Goal: Transaction & Acquisition: Purchase product/service

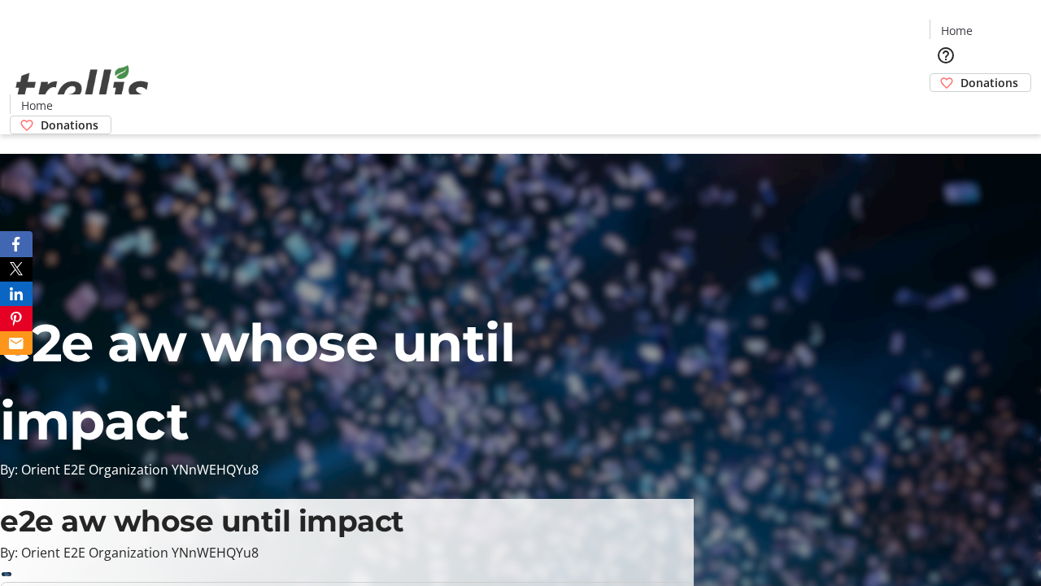
click at [995, 24] on span "Sign Up" at bounding box center [1001, 23] width 47 height 20
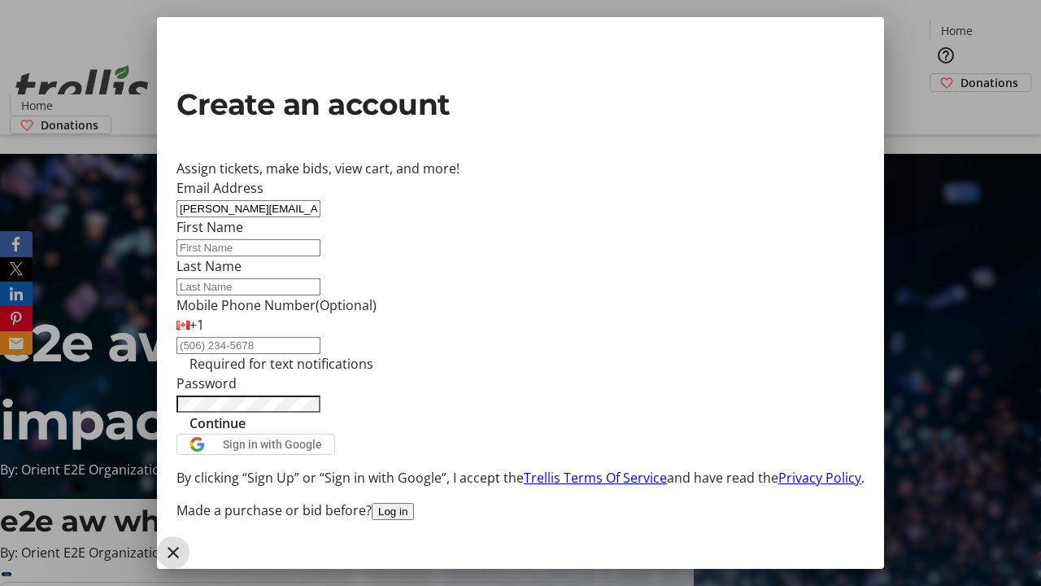
type input "[PERSON_NAME][EMAIL_ADDRESS][DOMAIN_NAME]"
type input "[PERSON_NAME]"
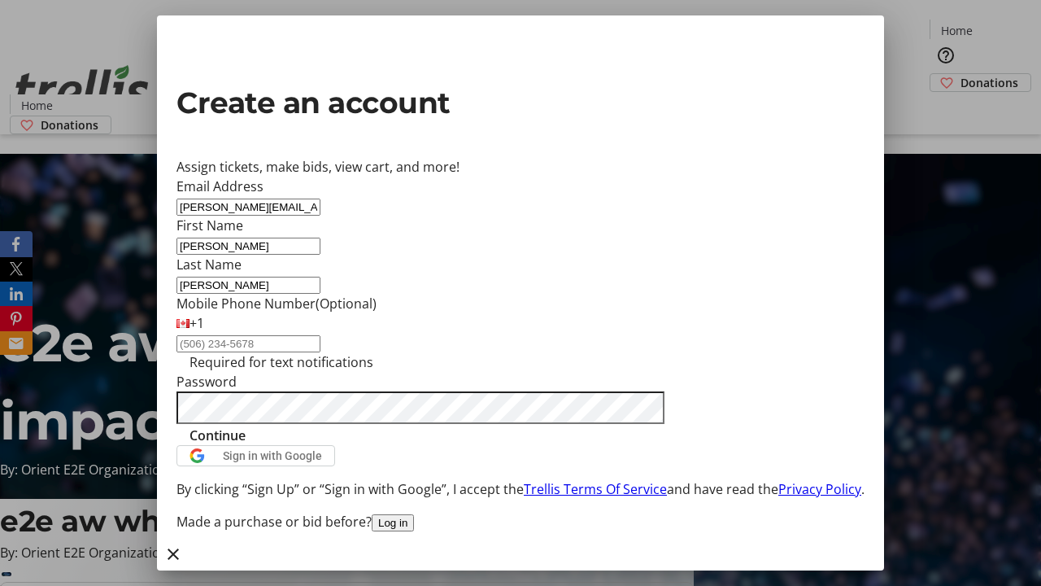
click at [246, 445] on span "Continue" at bounding box center [218, 435] width 56 height 20
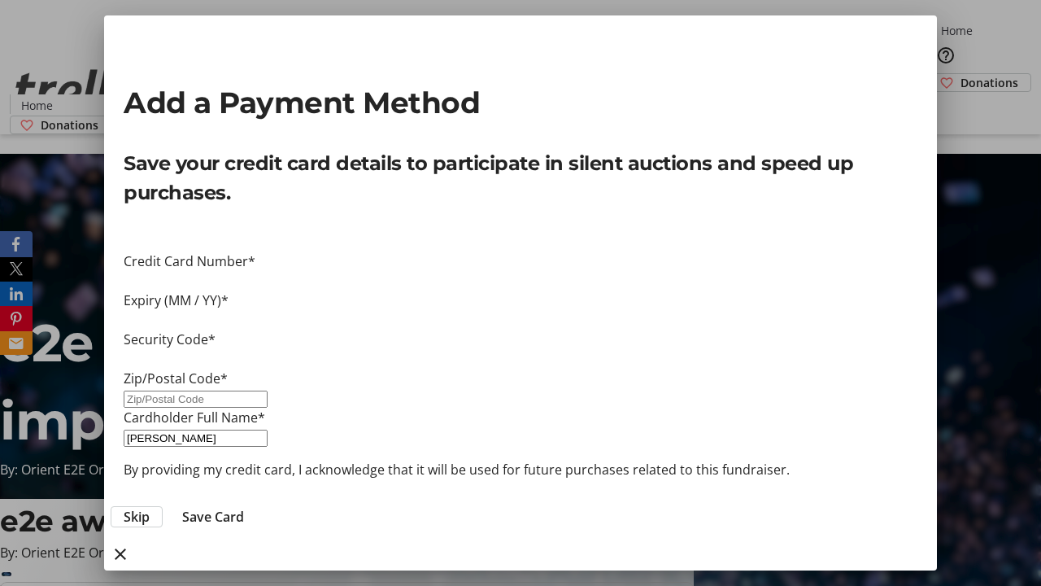
click at [150, 507] on span "Skip" at bounding box center [137, 517] width 26 height 20
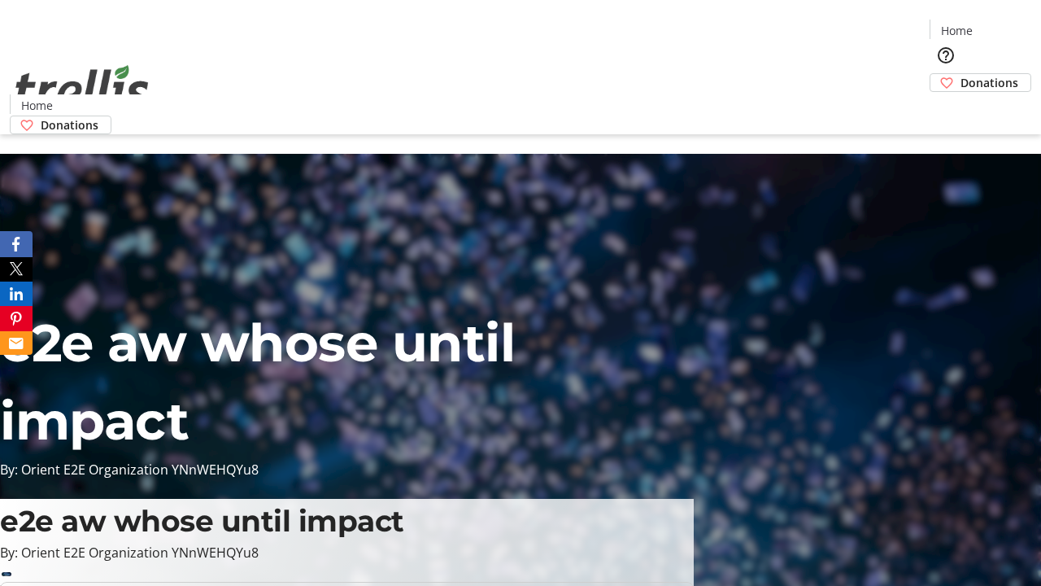
click at [961, 74] on span "Donations" at bounding box center [990, 82] width 58 height 17
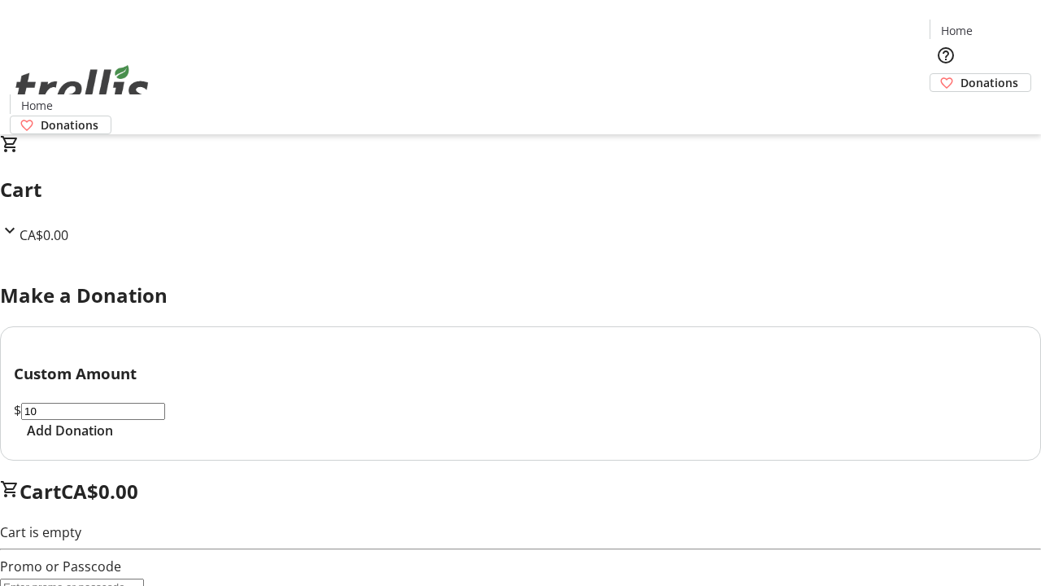
click at [113, 440] on span "Add Donation" at bounding box center [70, 431] width 86 height 20
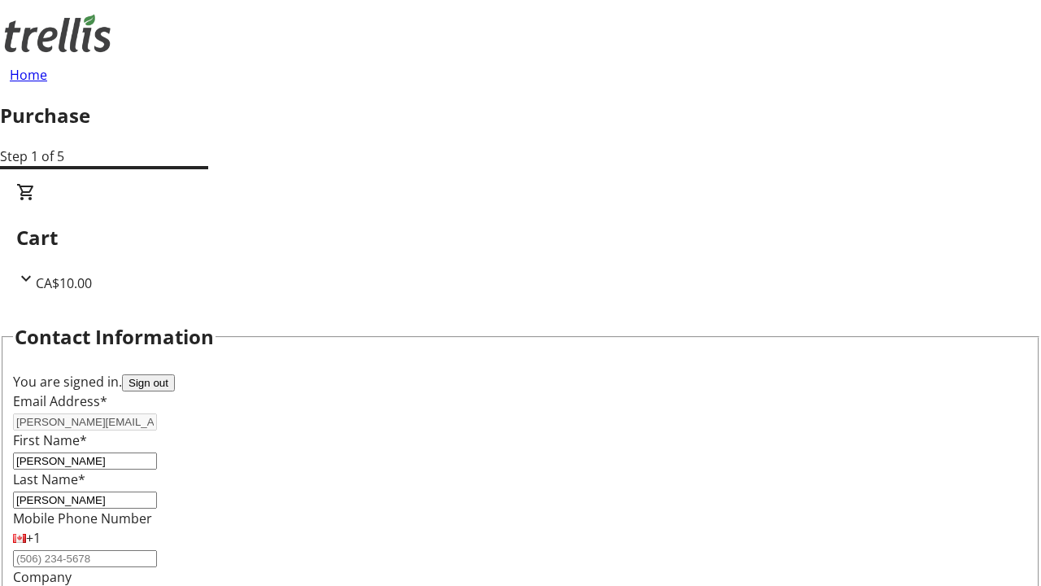
select select "CA"
type input "[STREET_ADDRESS][PERSON_NAME]"
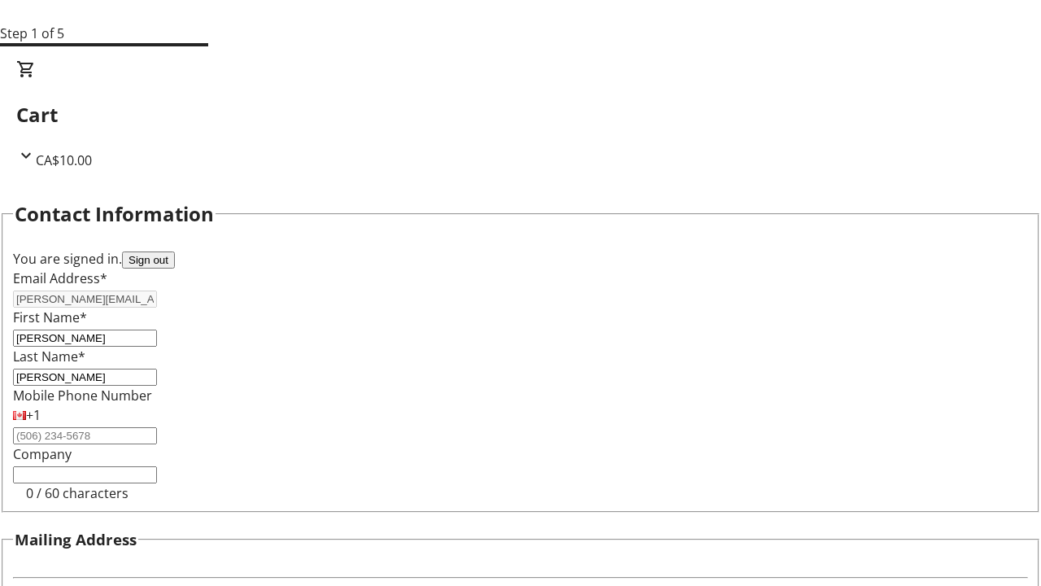
type input "Kelowna"
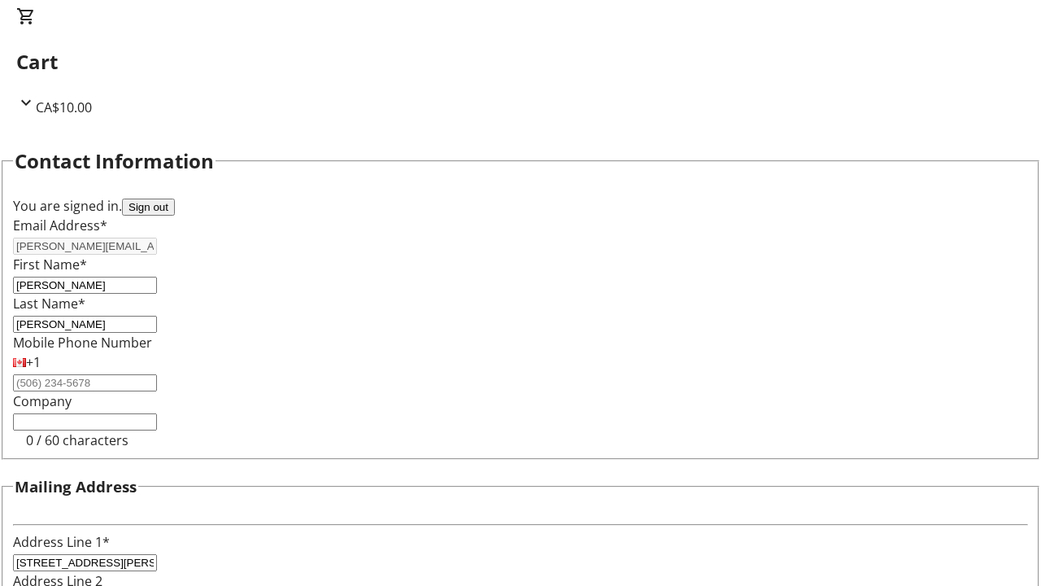
select select "BC"
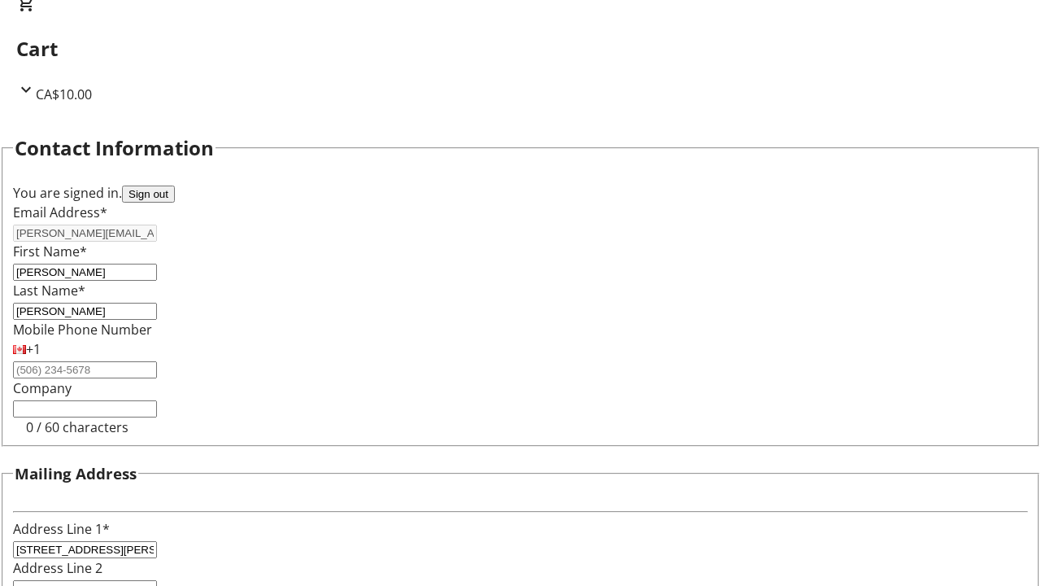
type input "Kelowna"
type input "V1Y 0C2"
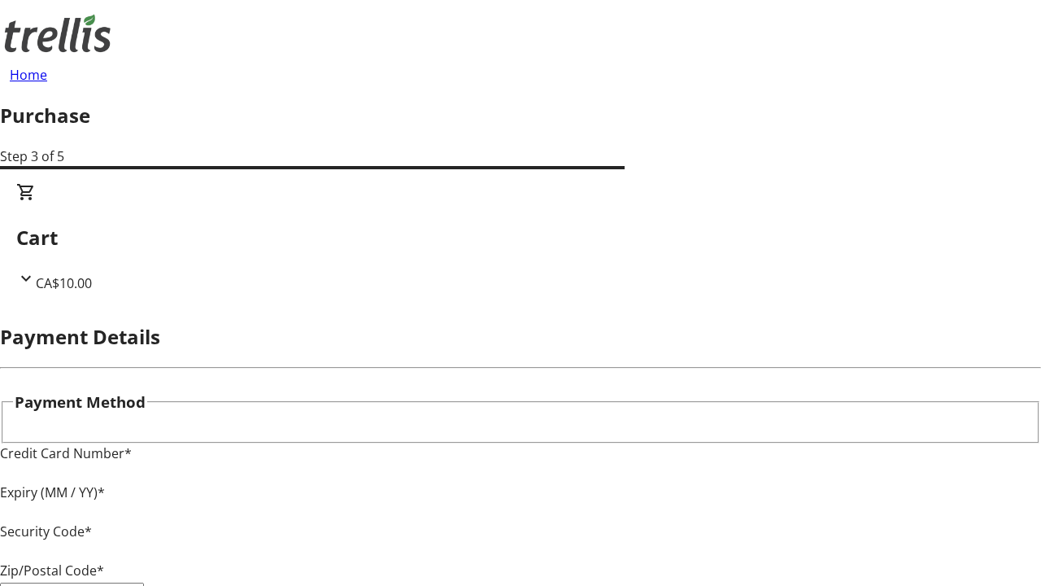
type input "V1Y 0C2"
